Goal: Check status: Check status

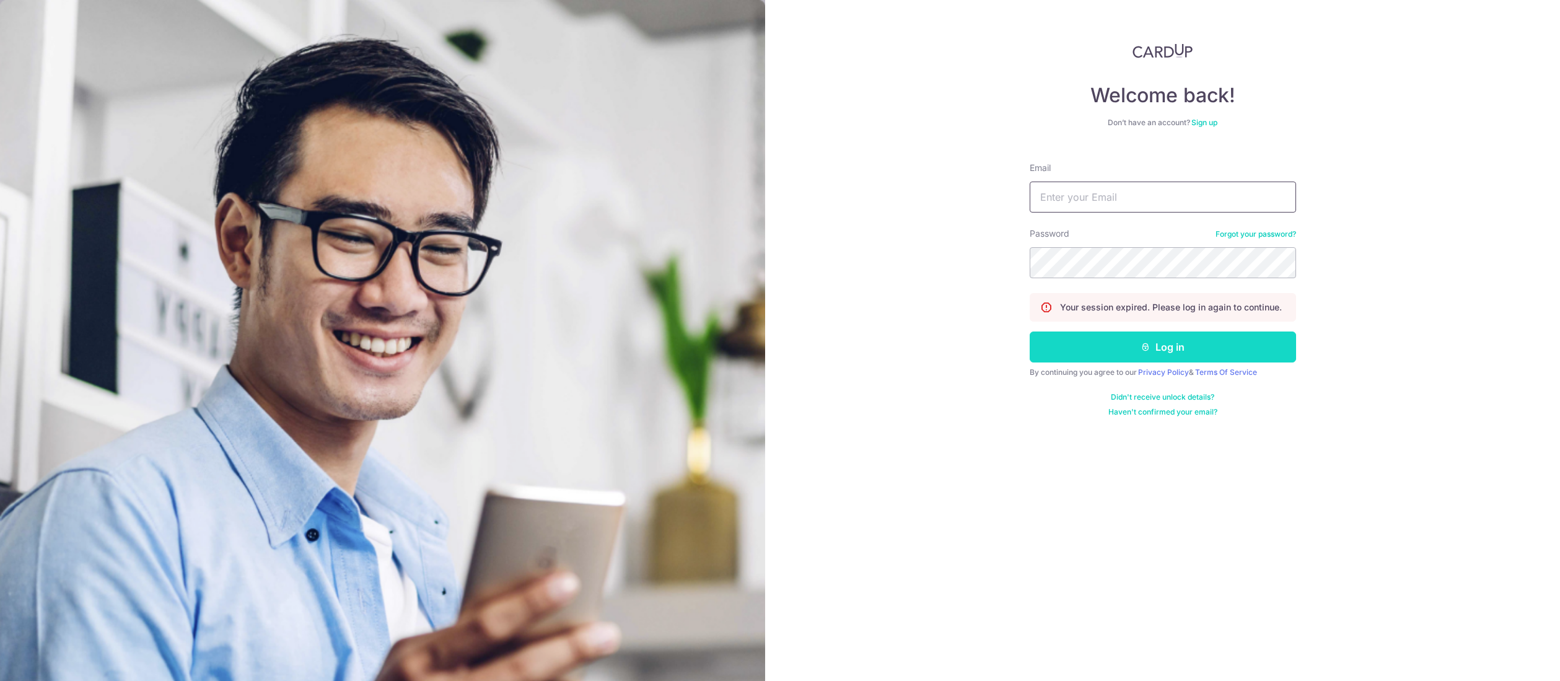
type input "[EMAIL_ADDRESS][DOMAIN_NAME]"
click at [1183, 340] on button "Log in" at bounding box center [1163, 346] width 266 height 31
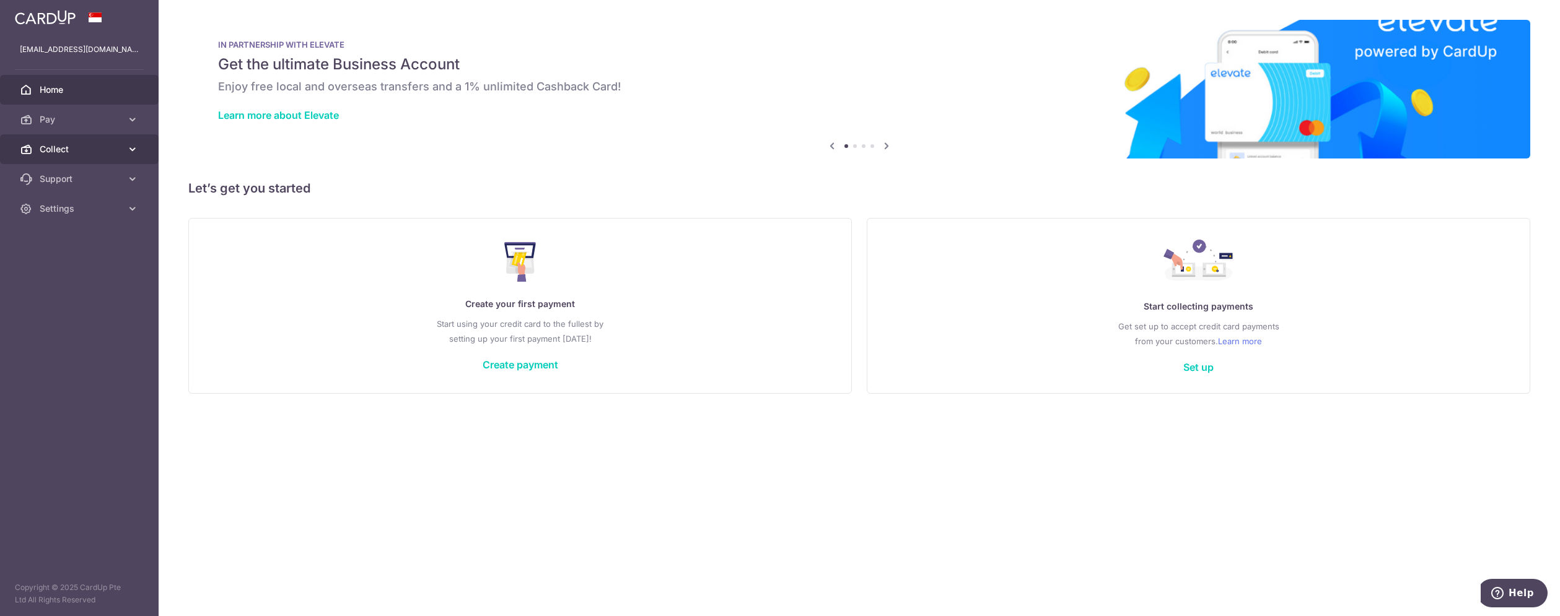
click at [42, 141] on link "Collect" at bounding box center [79, 149] width 159 height 30
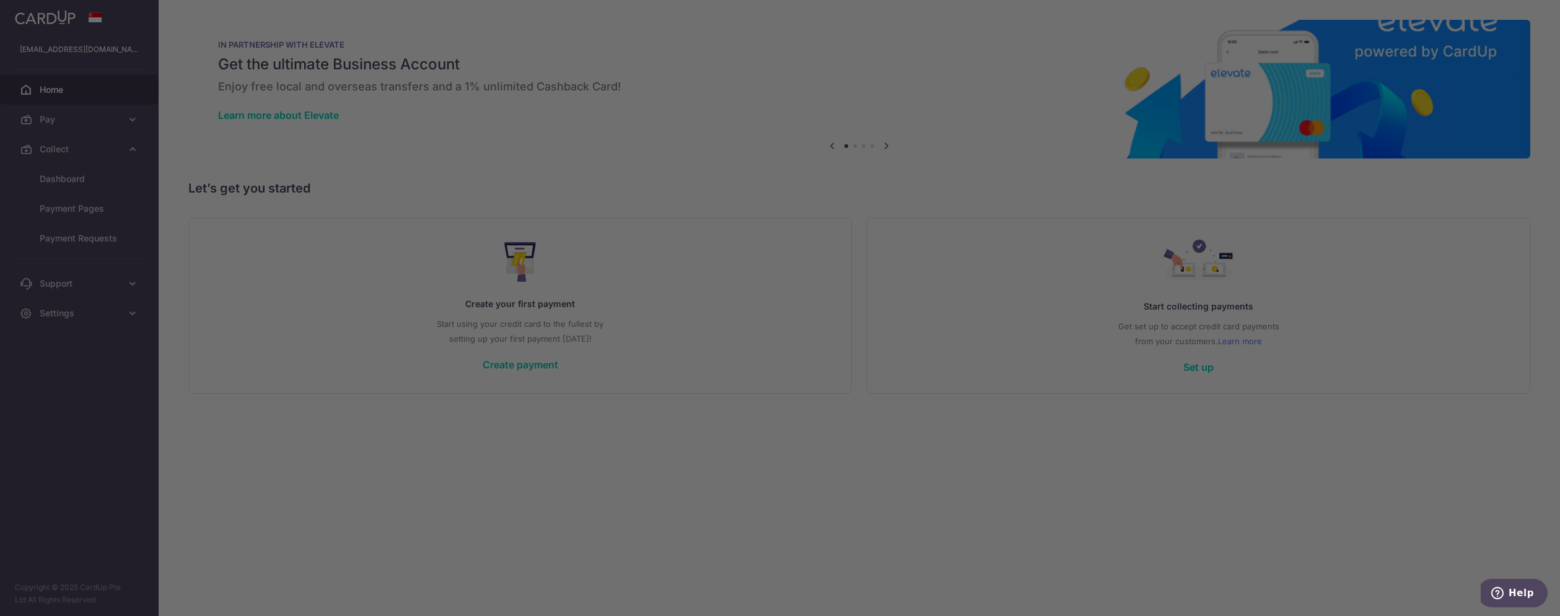
click at [71, 172] on div at bounding box center [787, 311] width 1575 height 623
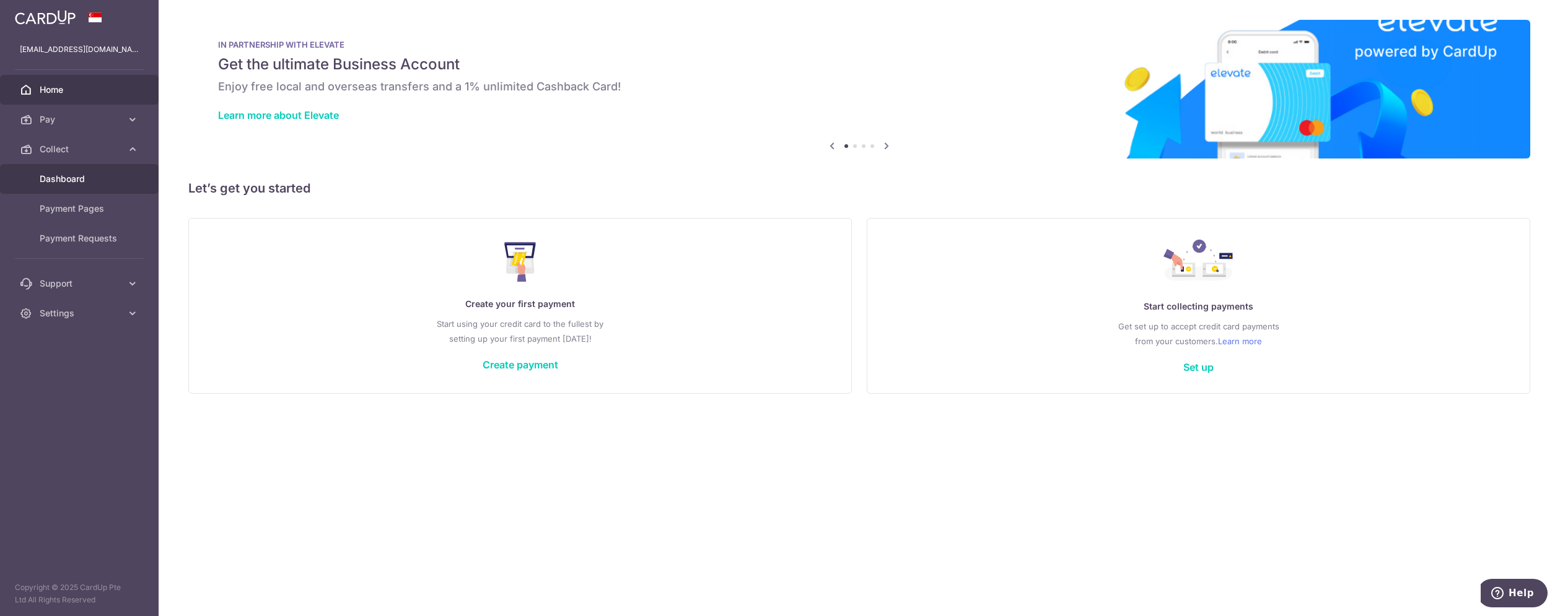
click at [56, 178] on span "Dashboard" at bounding box center [81, 179] width 82 height 12
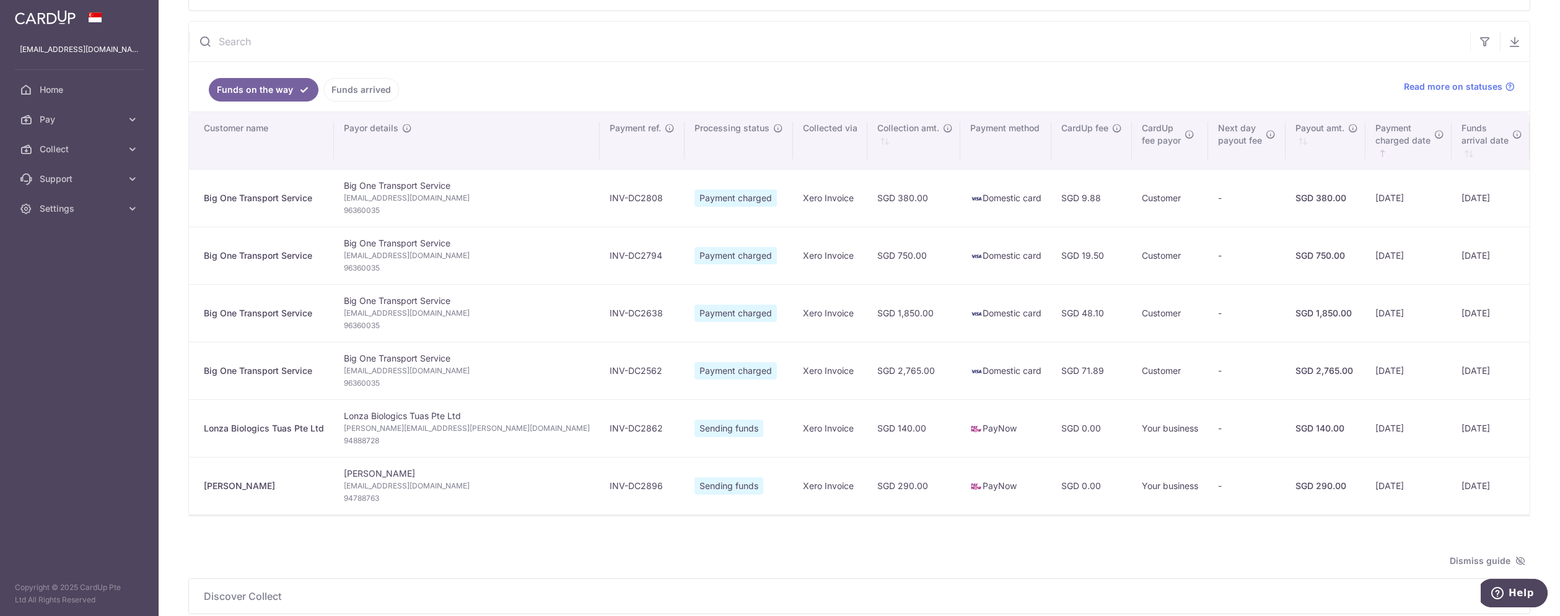
scroll to position [124, 0]
type input "[DATE]"
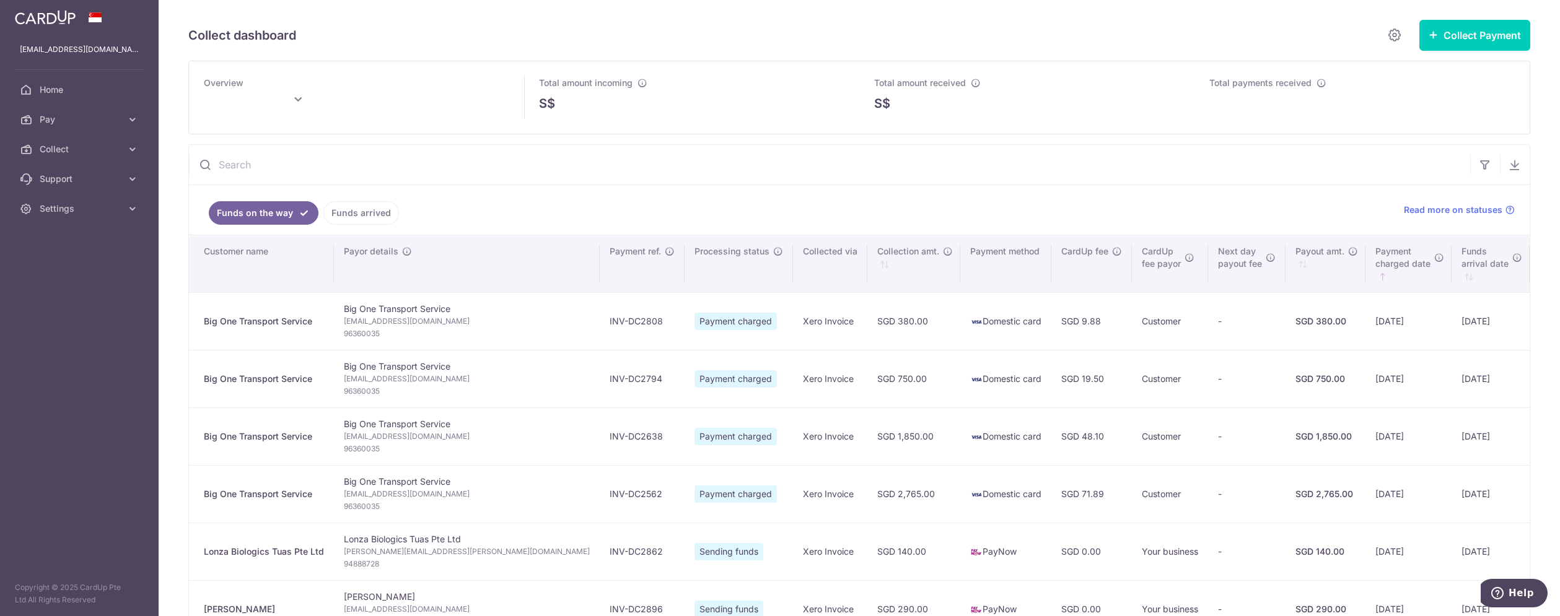
type input "September 2025"
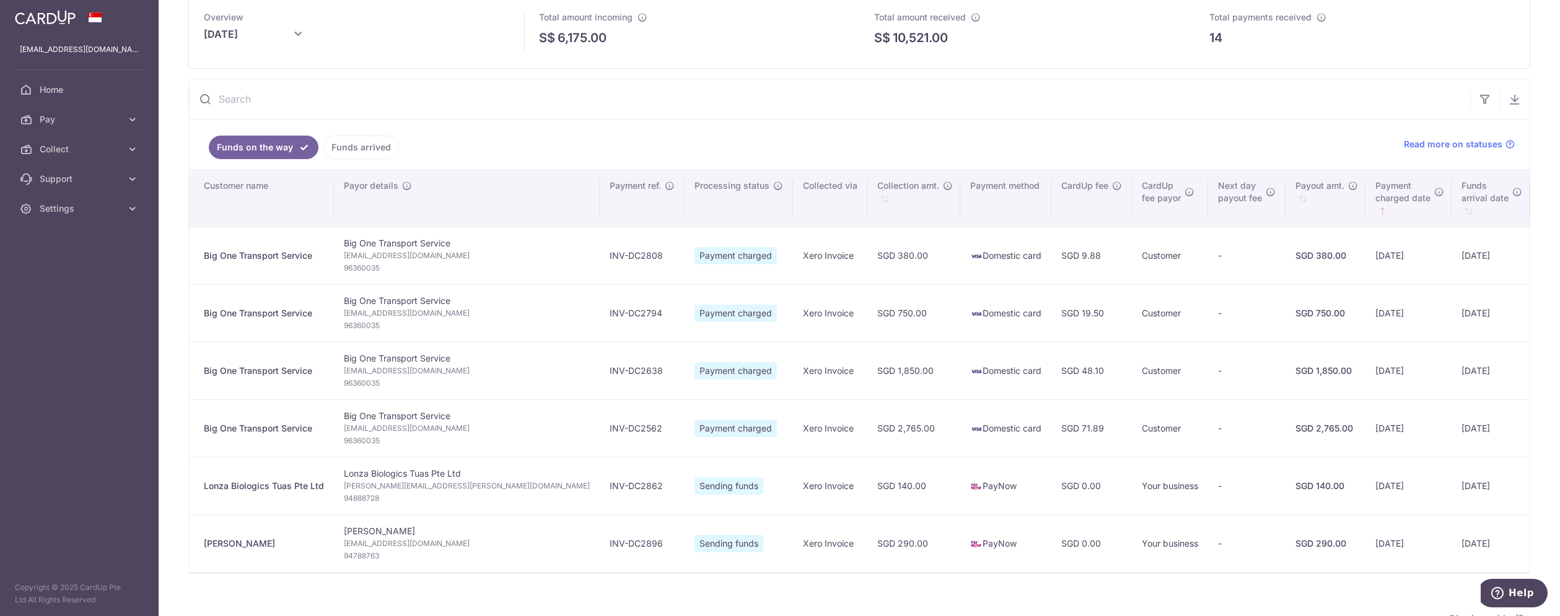
scroll to position [62, 0]
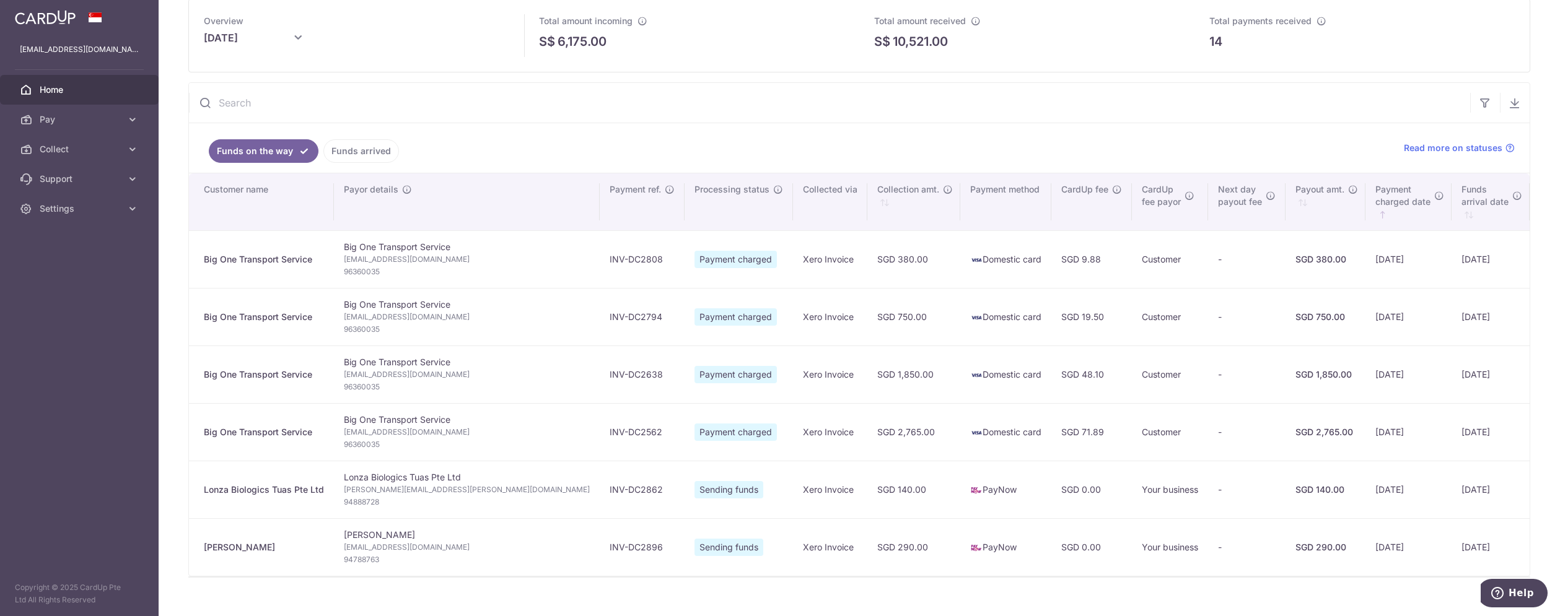
click at [73, 94] on span "Home" at bounding box center [81, 90] width 82 height 12
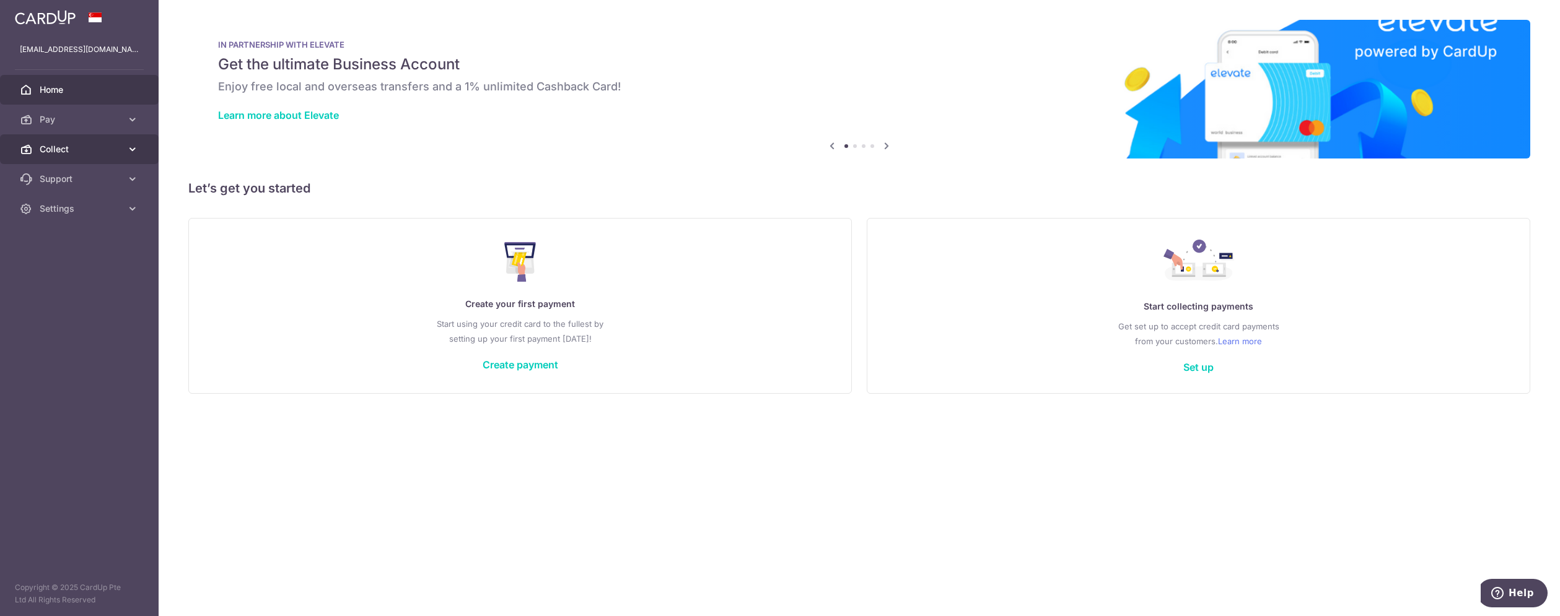
click at [61, 151] on span "Collect" at bounding box center [81, 149] width 82 height 12
click at [53, 175] on span "Dashboard" at bounding box center [81, 179] width 82 height 12
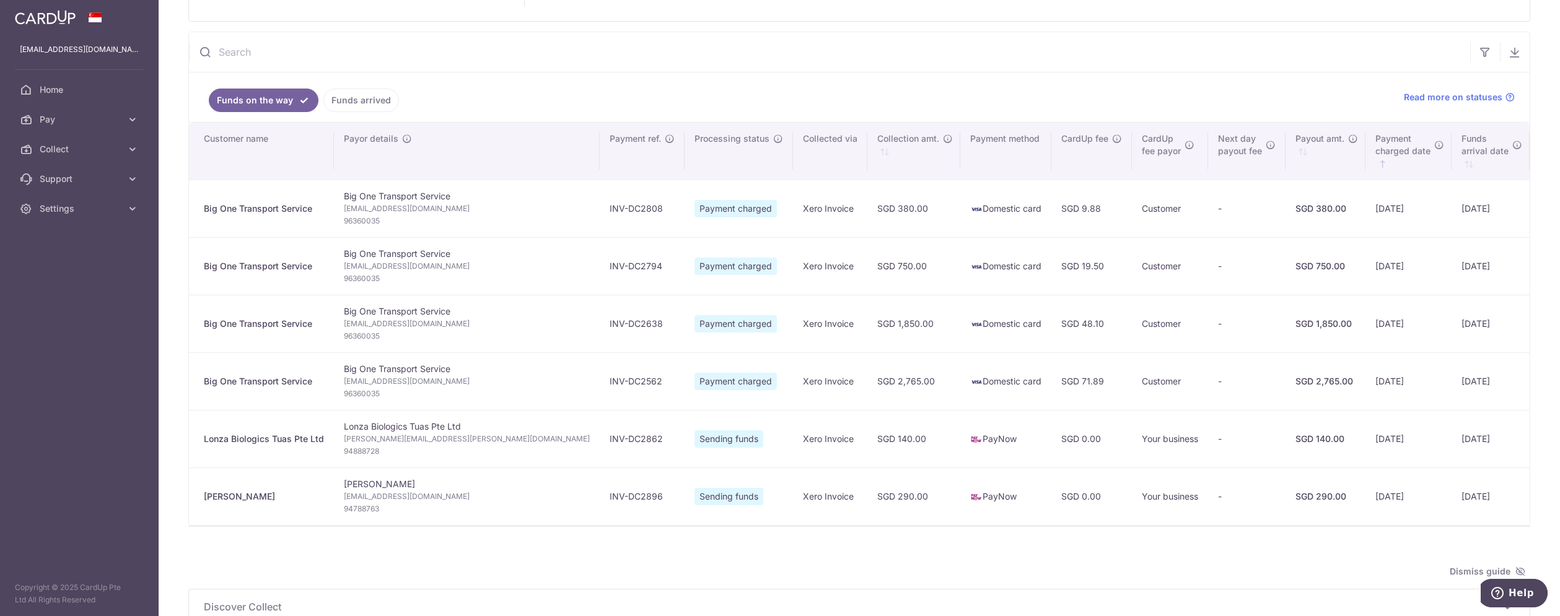
scroll to position [113, 0]
type input "[DATE]"
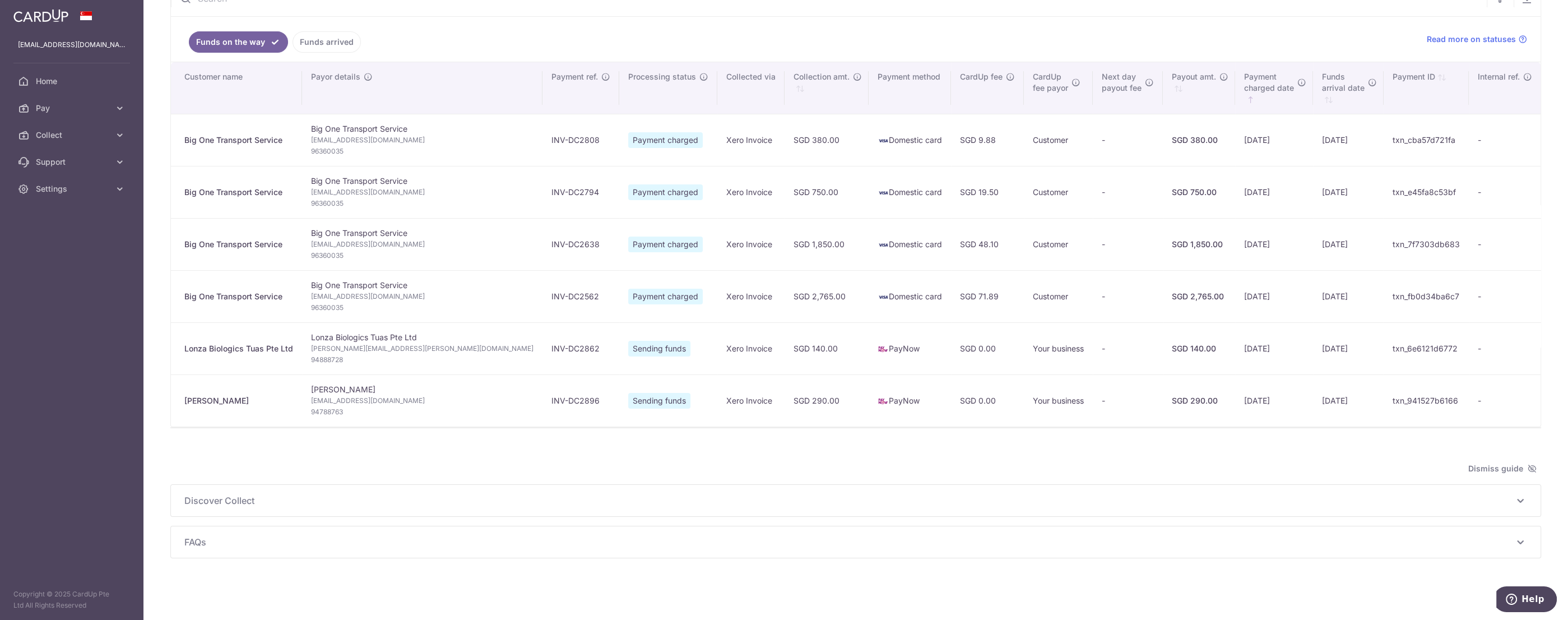
scroll to position [147, 0]
type input "September 2025"
